Goal: Find specific page/section: Find specific page/section

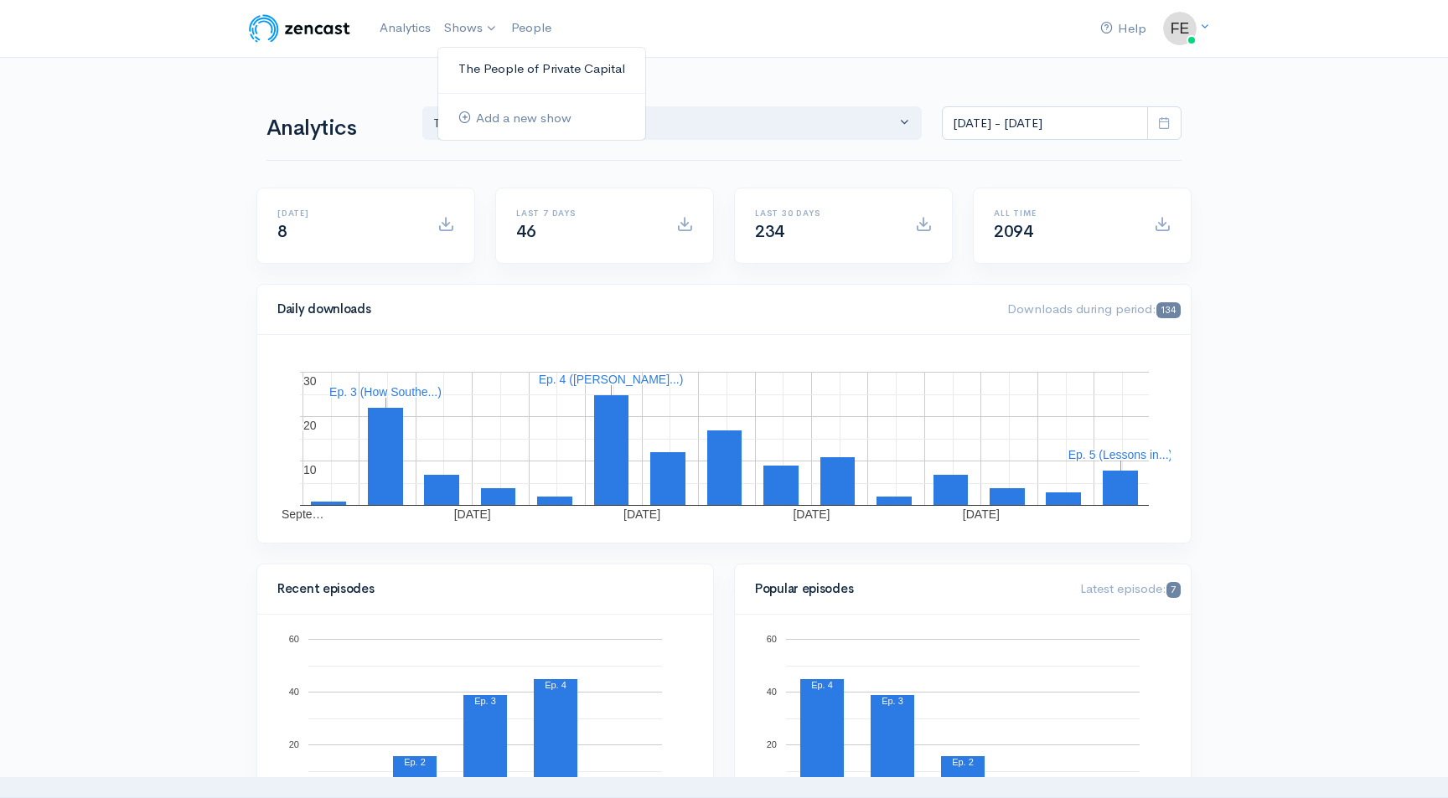
click at [496, 67] on link "The People of Private Capital" at bounding box center [541, 68] width 207 height 29
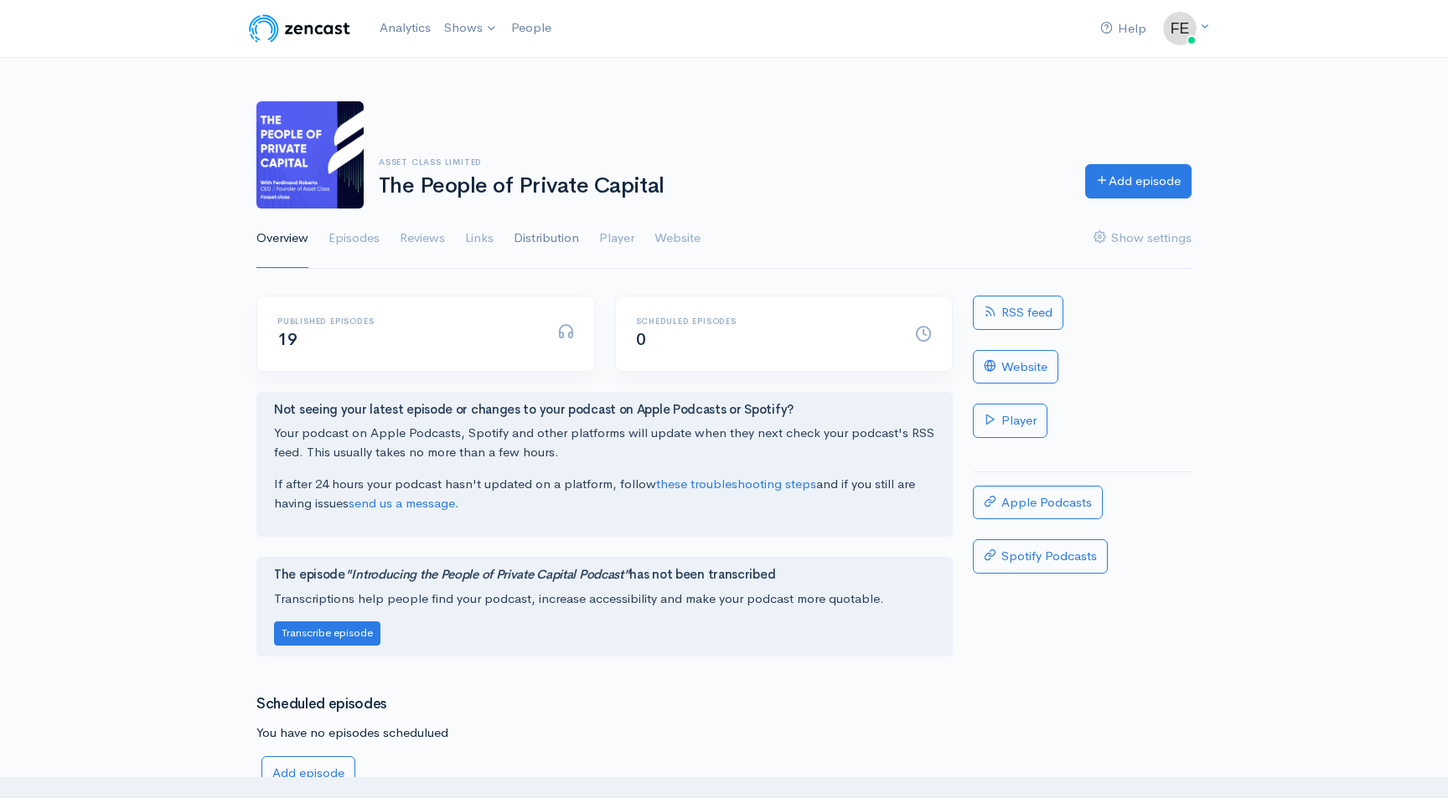
click at [534, 244] on link "Distribution" at bounding box center [546, 239] width 65 height 60
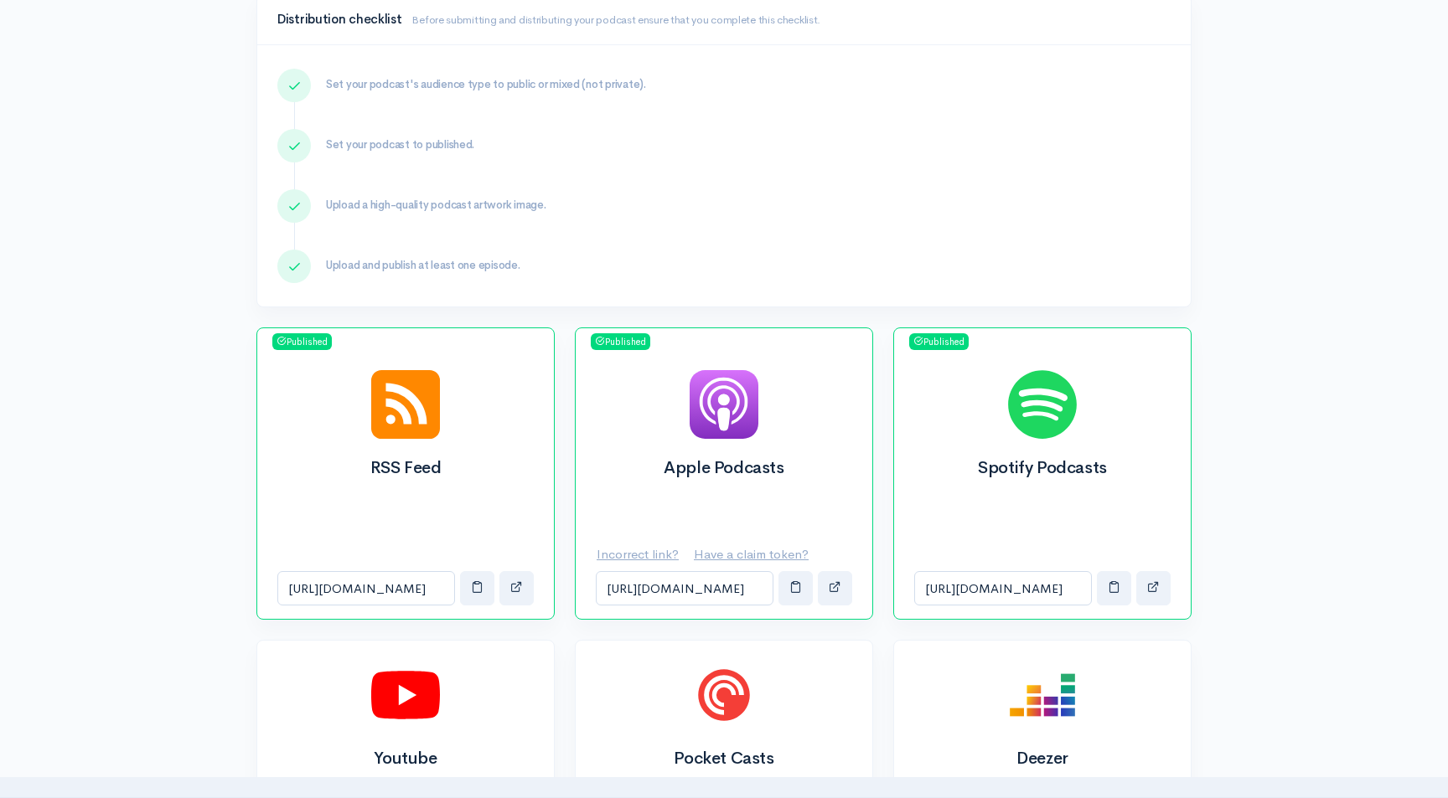
scroll to position [360, 0]
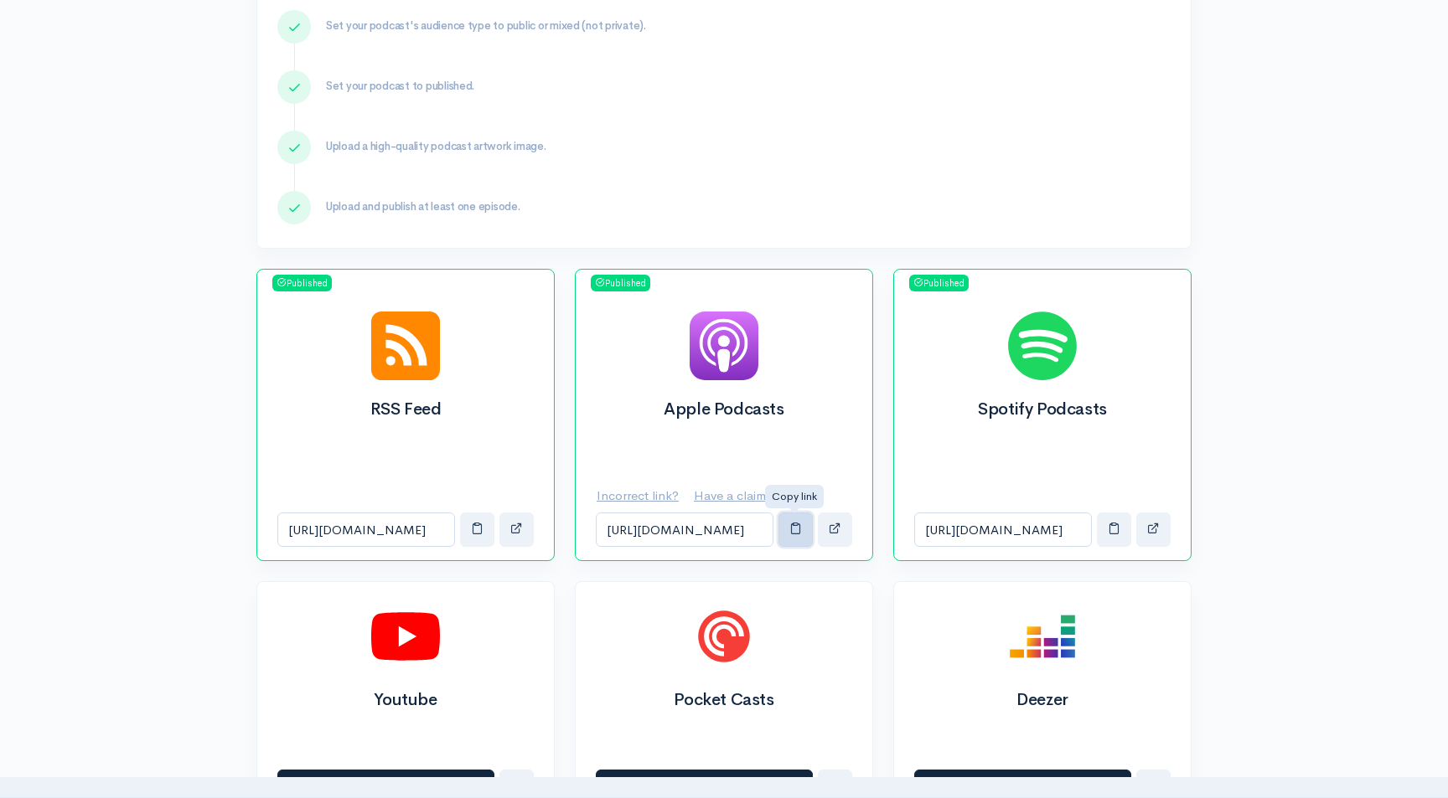
click at [791, 530] on span "button" at bounding box center [795, 528] width 13 height 13
click at [1113, 529] on span "button" at bounding box center [1114, 528] width 13 height 13
click at [1153, 530] on span "button" at bounding box center [1153, 528] width 13 height 13
